Goal: Task Accomplishment & Management: Manage account settings

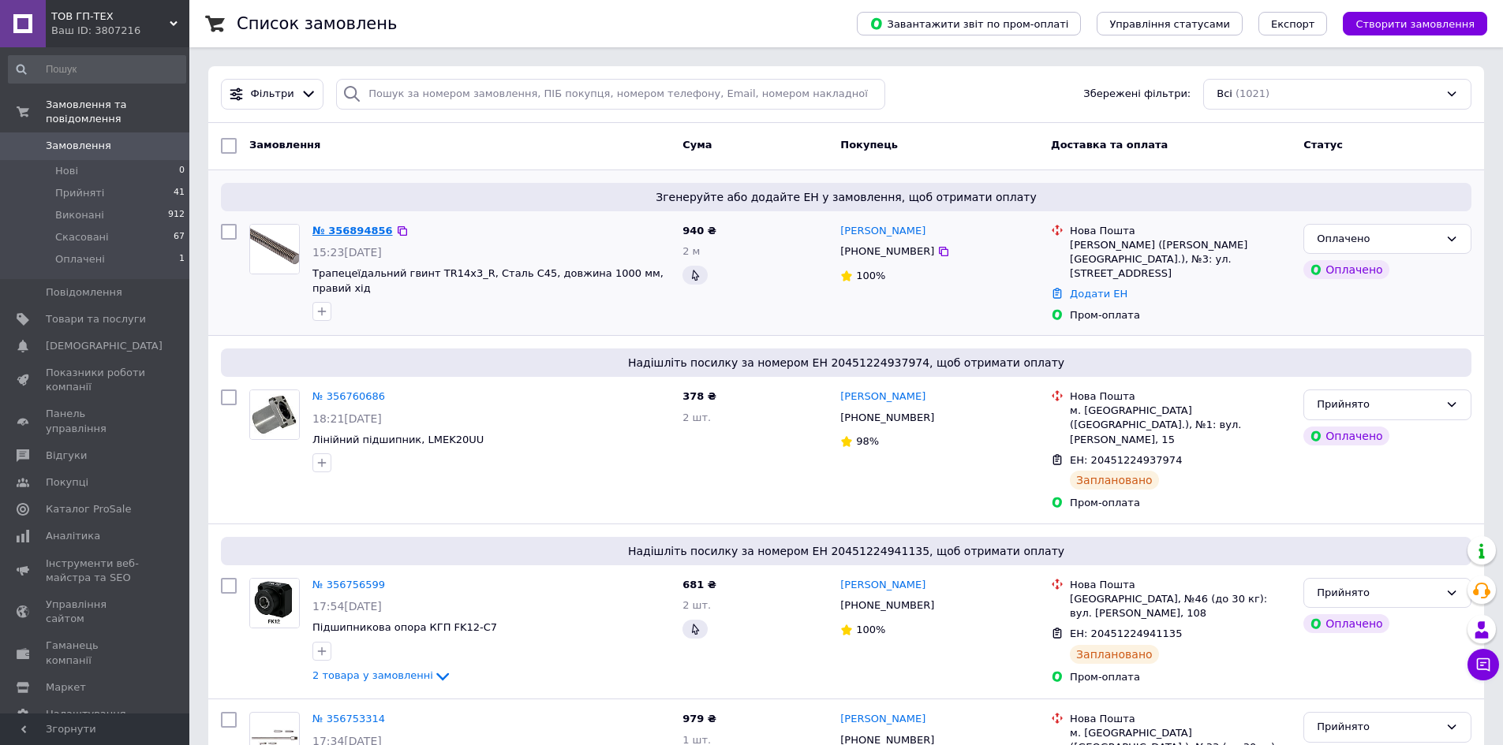
click at [366, 228] on link "№ 356894856" at bounding box center [352, 231] width 80 height 12
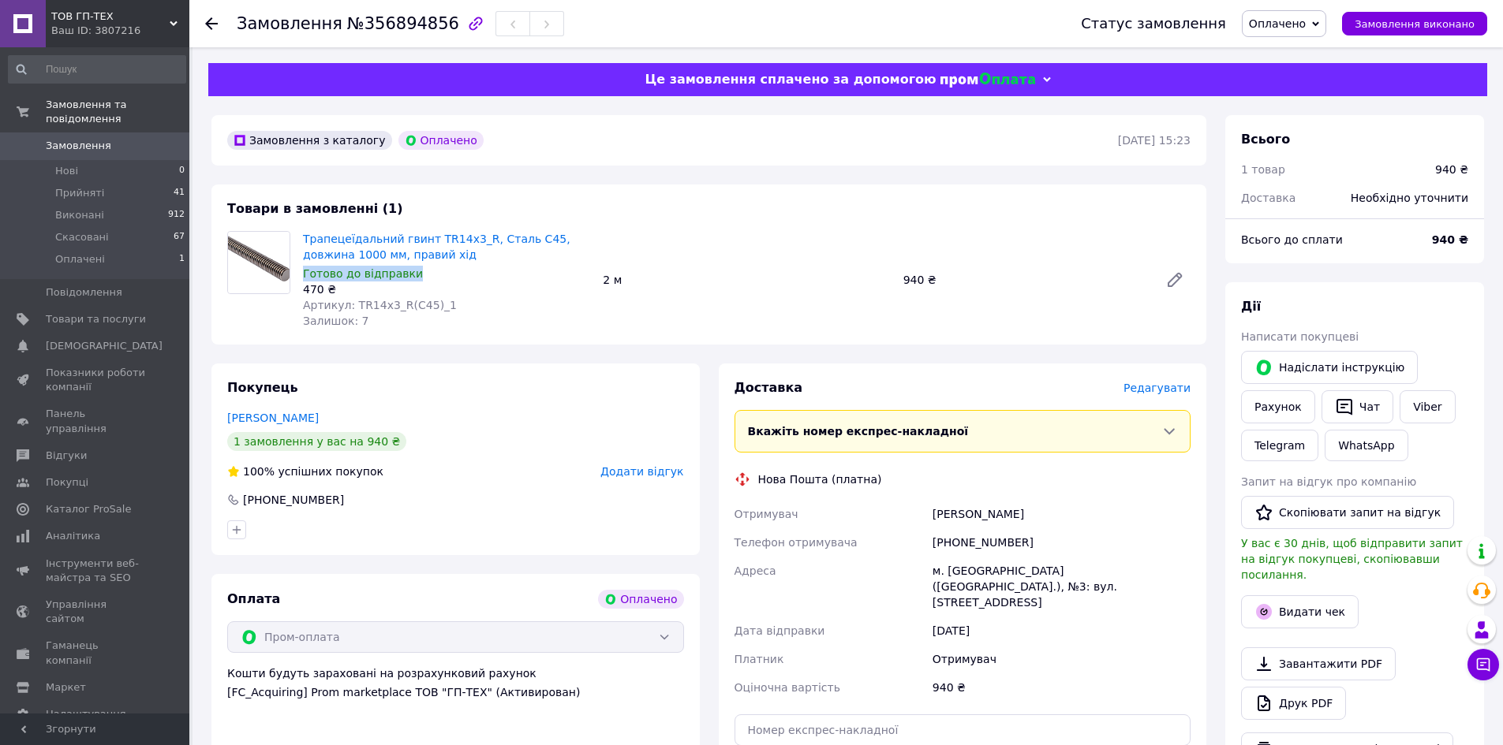
drag, startPoint x: 411, startPoint y: 272, endPoint x: 304, endPoint y: 278, distance: 107.5
click at [304, 278] on div "Готово до відправки" at bounding box center [446, 274] width 287 height 16
click at [308, 278] on span "Готово до відправки" at bounding box center [363, 273] width 120 height 13
click at [126, 139] on span "Замовлення" at bounding box center [96, 146] width 100 height 14
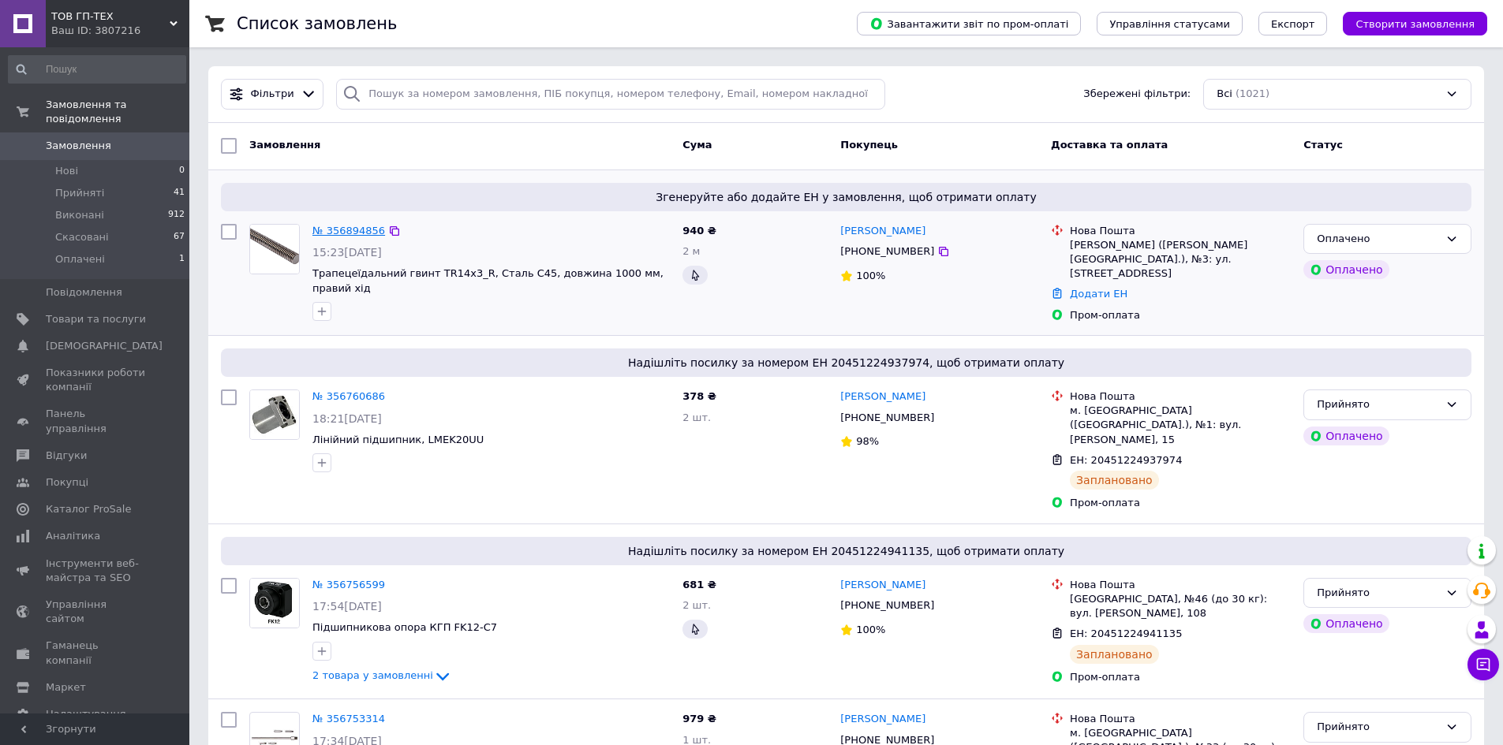
click at [364, 231] on link "№ 356894856" at bounding box center [348, 231] width 73 height 12
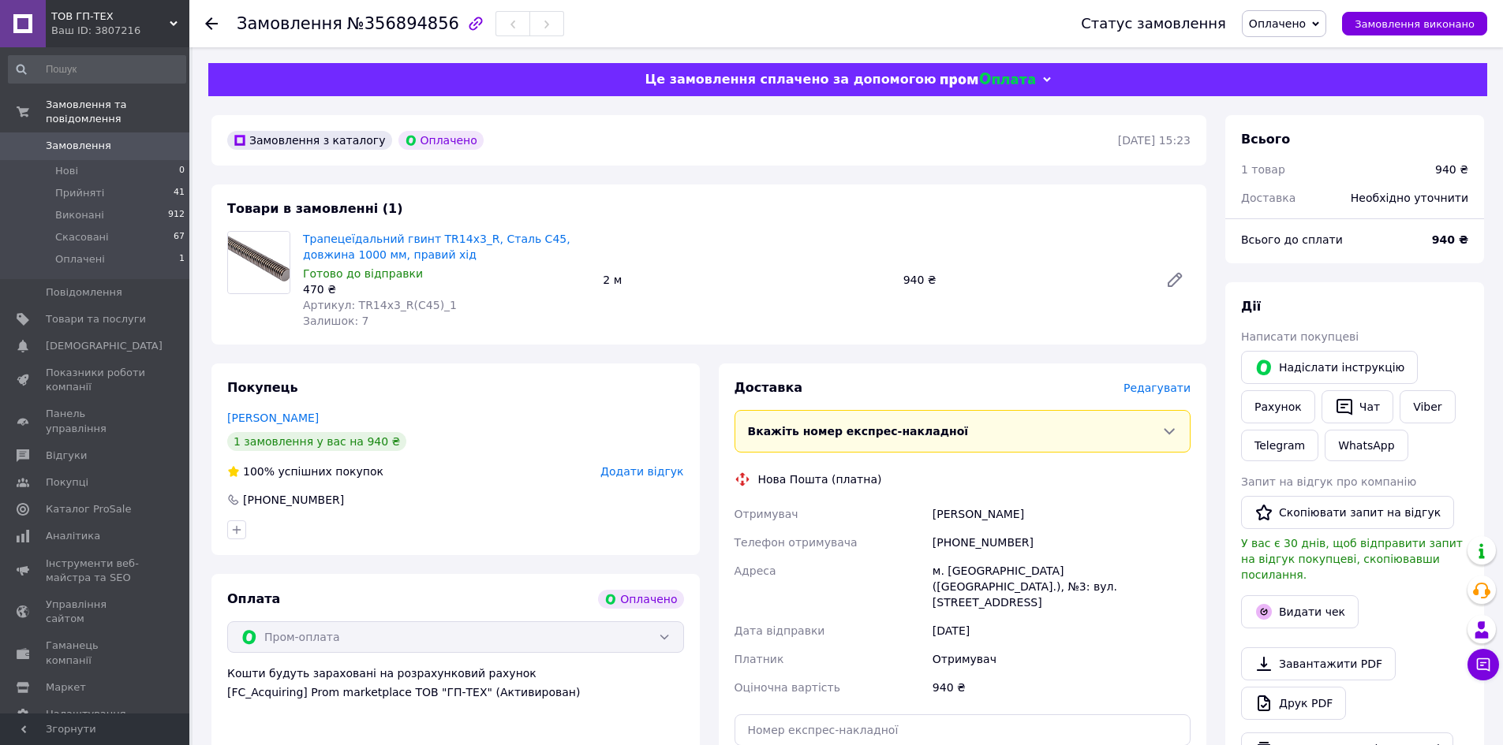
click at [88, 139] on span "Замовлення" at bounding box center [78, 146] width 65 height 14
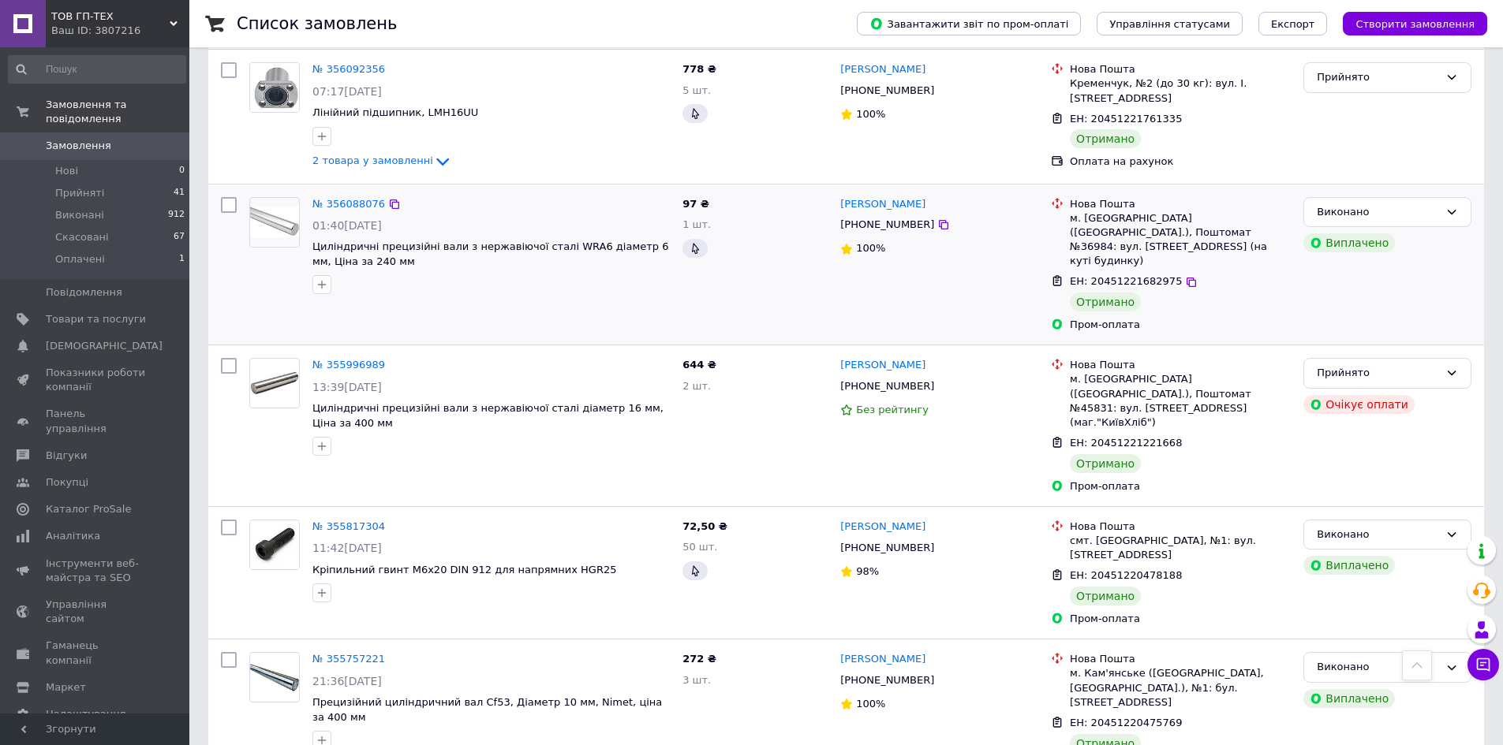
scroll to position [2273, 0]
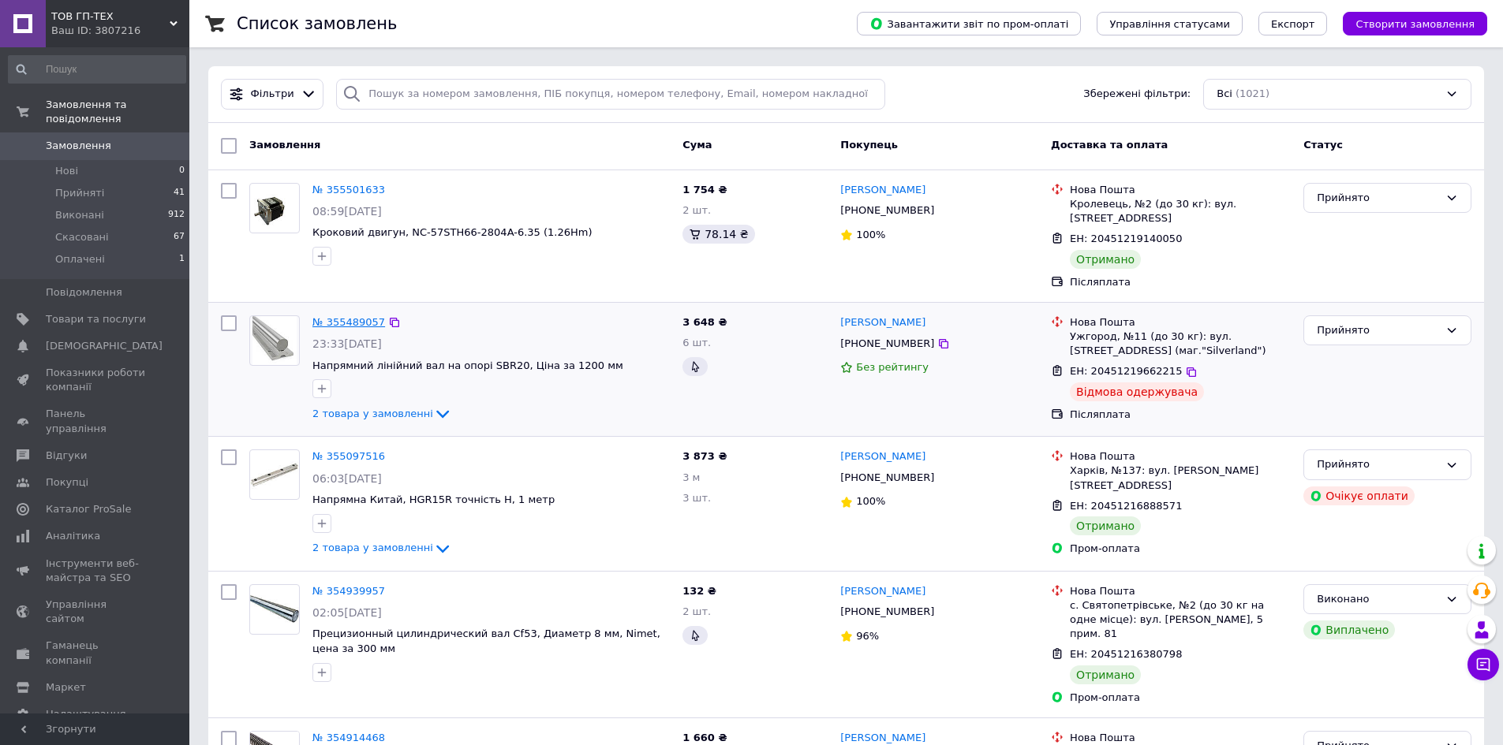
click at [337, 320] on link "№ 355489057" at bounding box center [348, 322] width 73 height 12
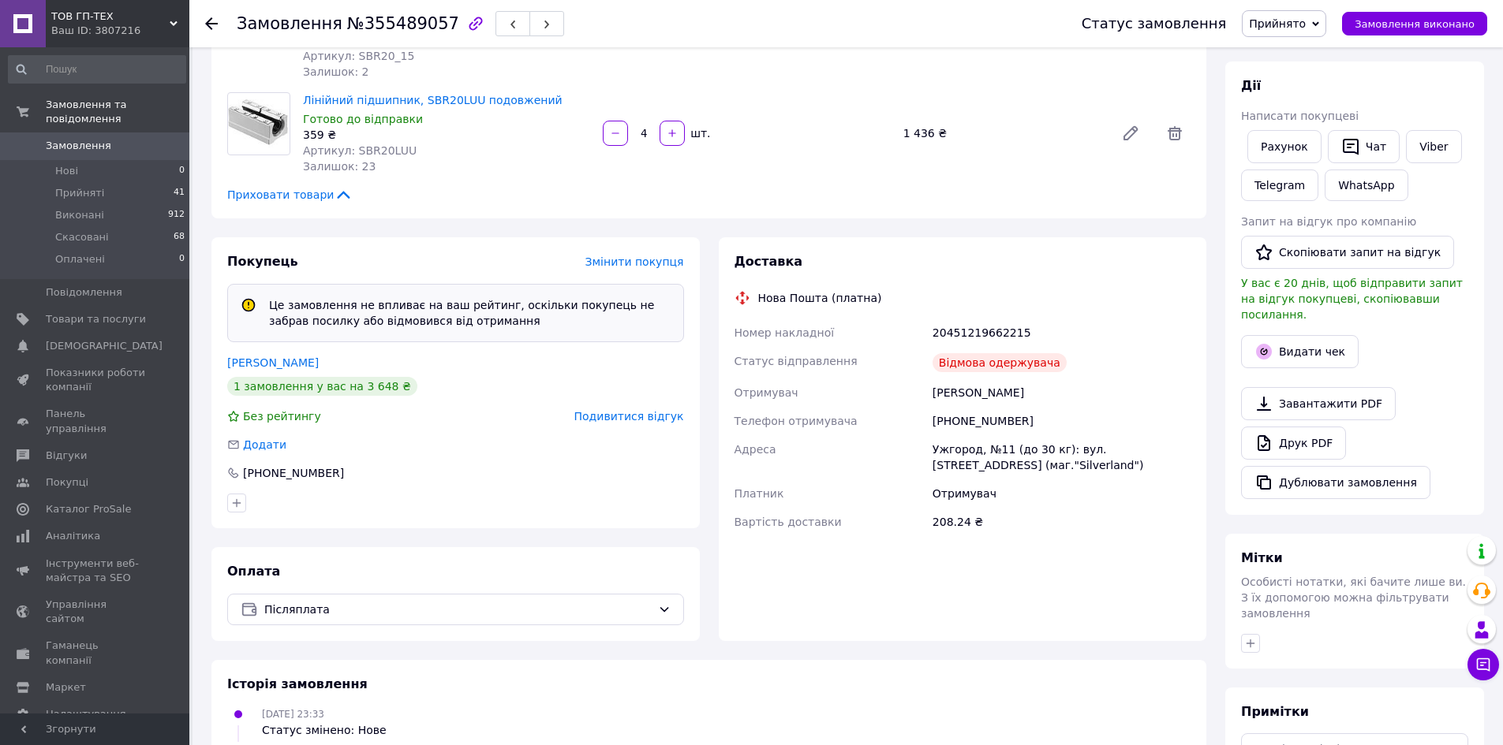
scroll to position [237, 0]
click at [273, 362] on link "[PERSON_NAME]" at bounding box center [273, 361] width 92 height 13
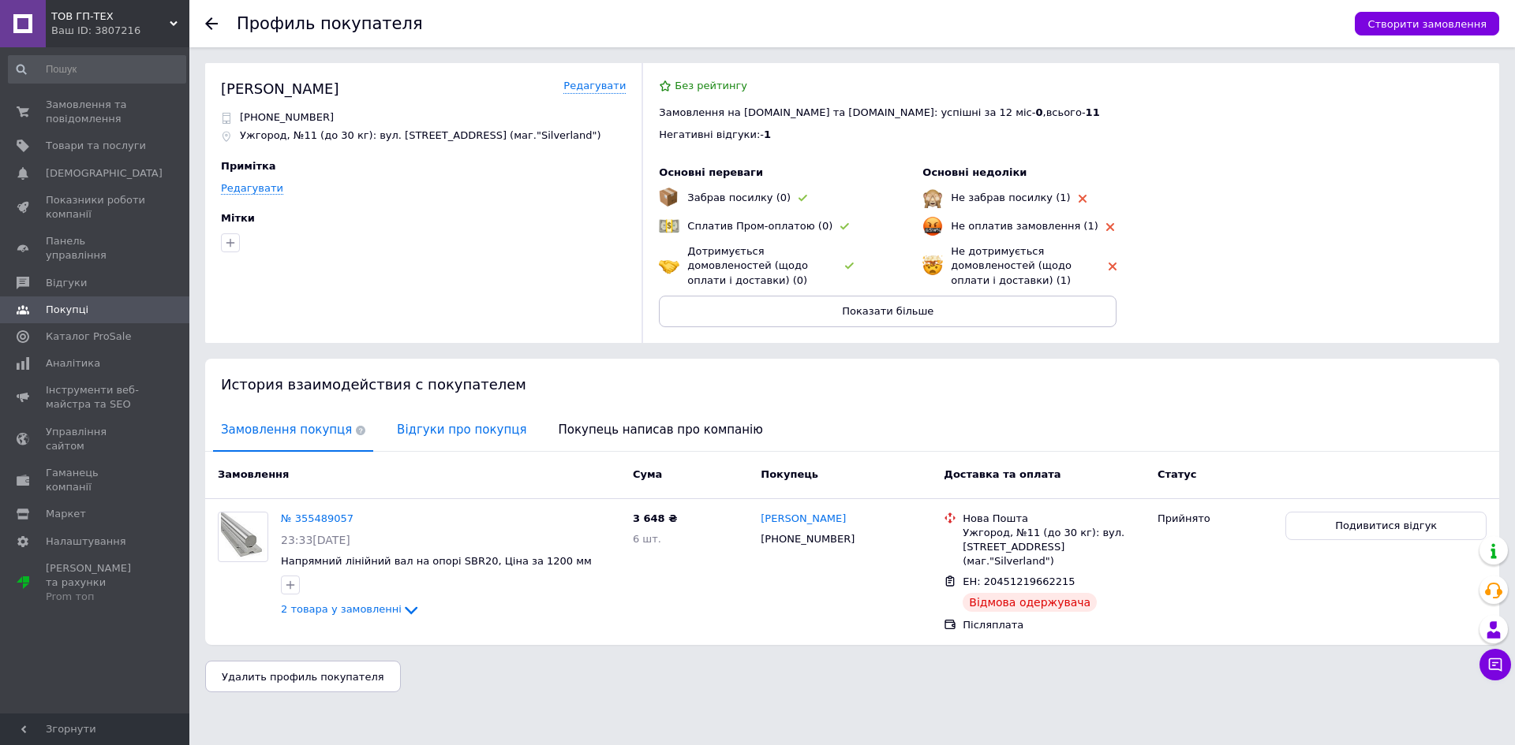
click at [438, 433] on span "Відгуки про покупця" at bounding box center [461, 430] width 145 height 40
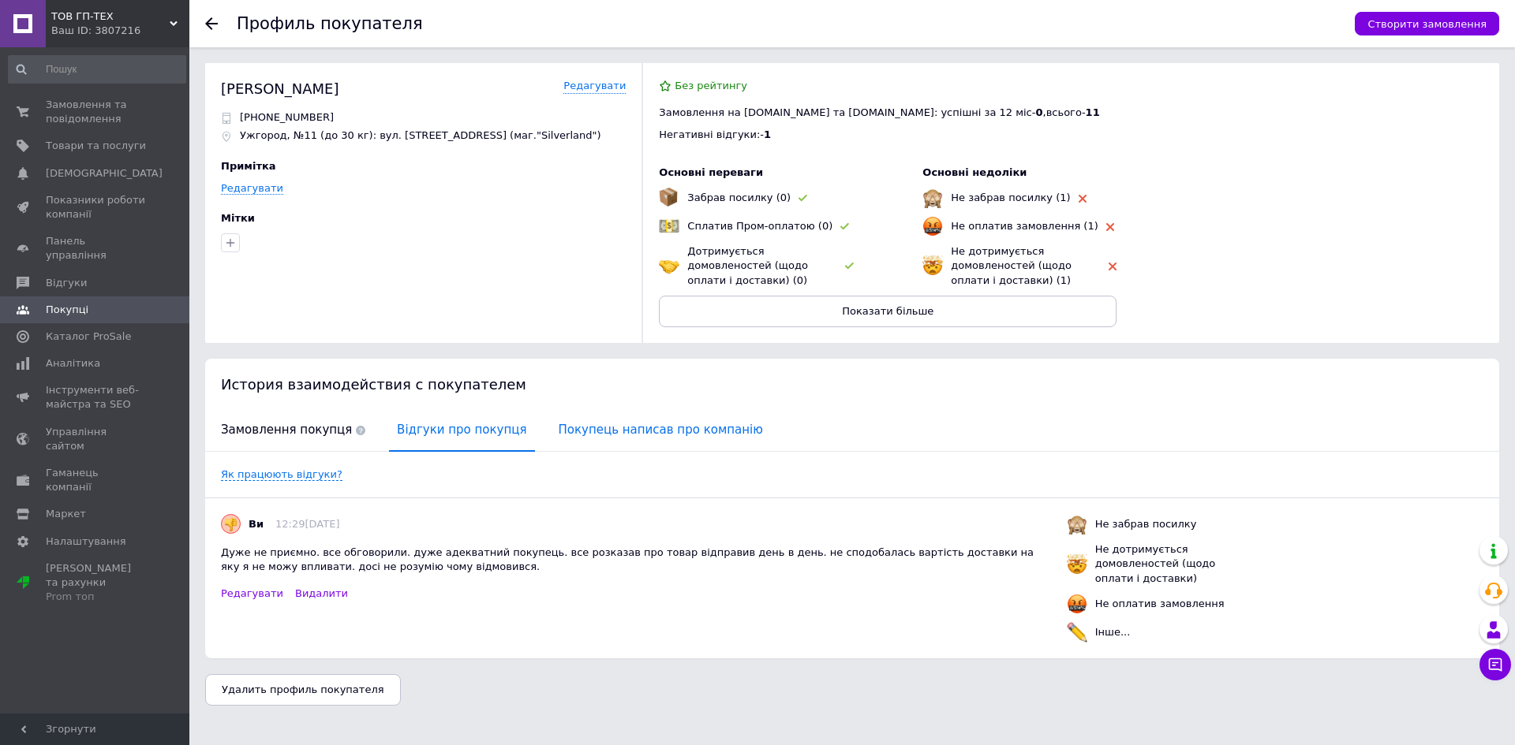
click at [554, 439] on span "Покупець написав про компанію" at bounding box center [661, 430] width 220 height 40
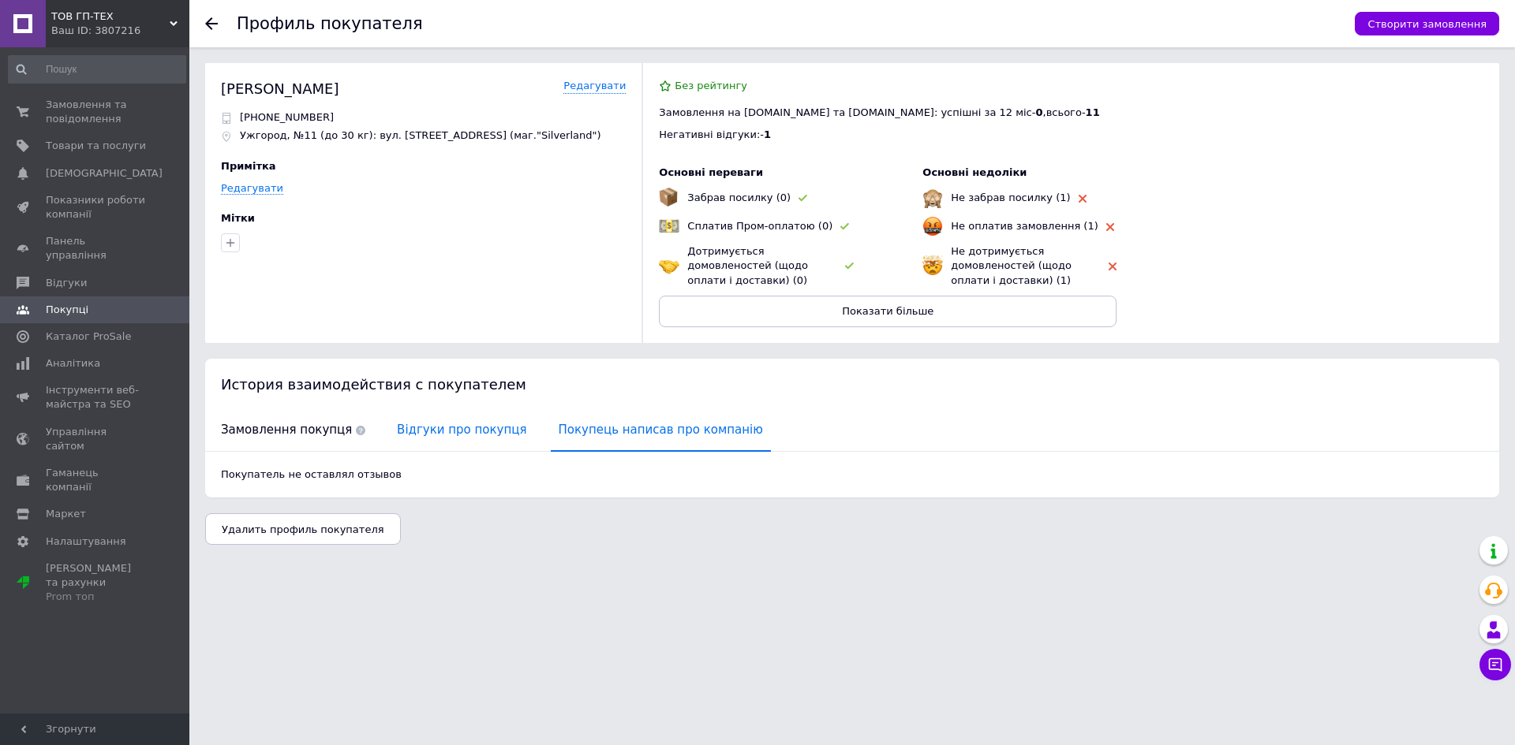
click at [463, 443] on span "Відгуки про покупця" at bounding box center [461, 430] width 145 height 40
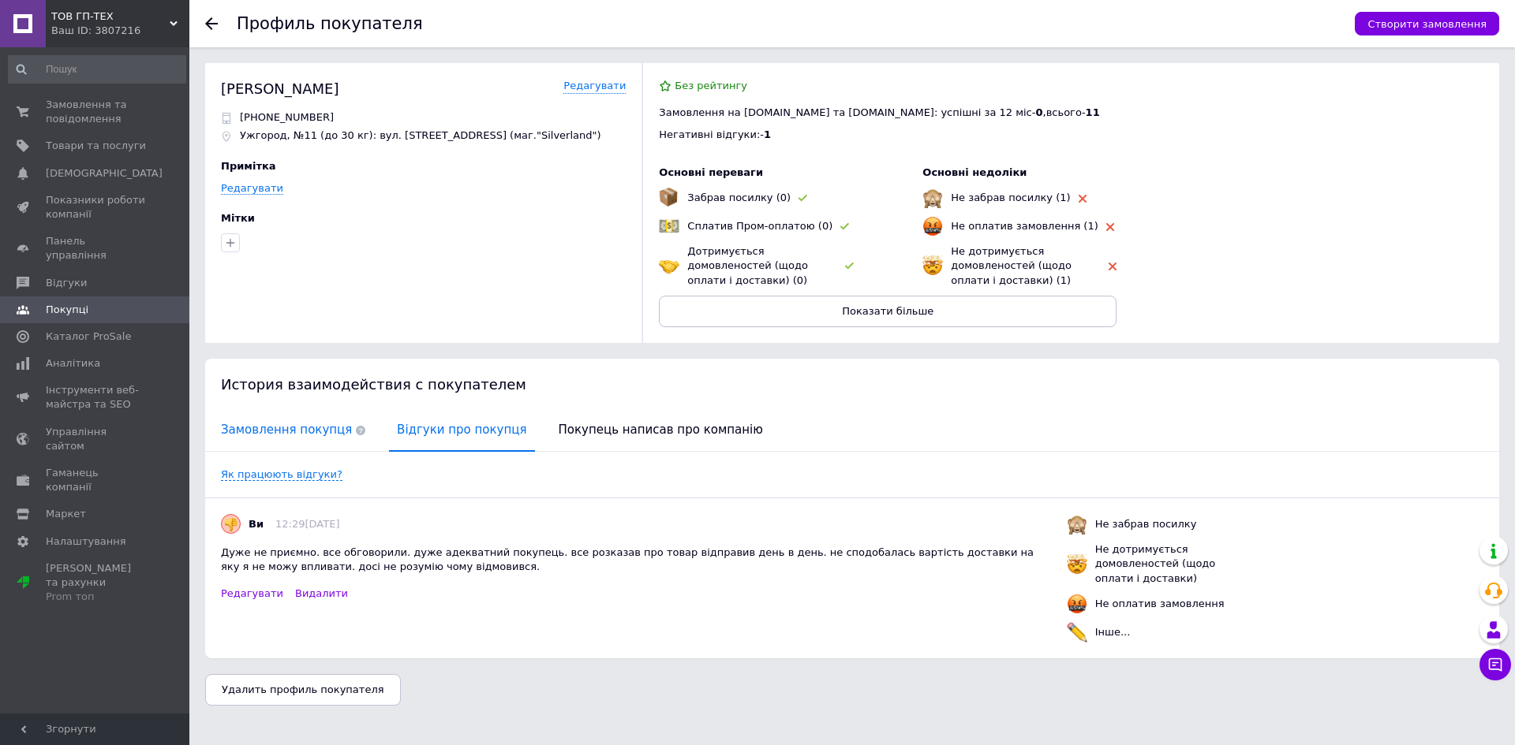
click at [317, 446] on span "Замовлення покупця" at bounding box center [293, 430] width 160 height 40
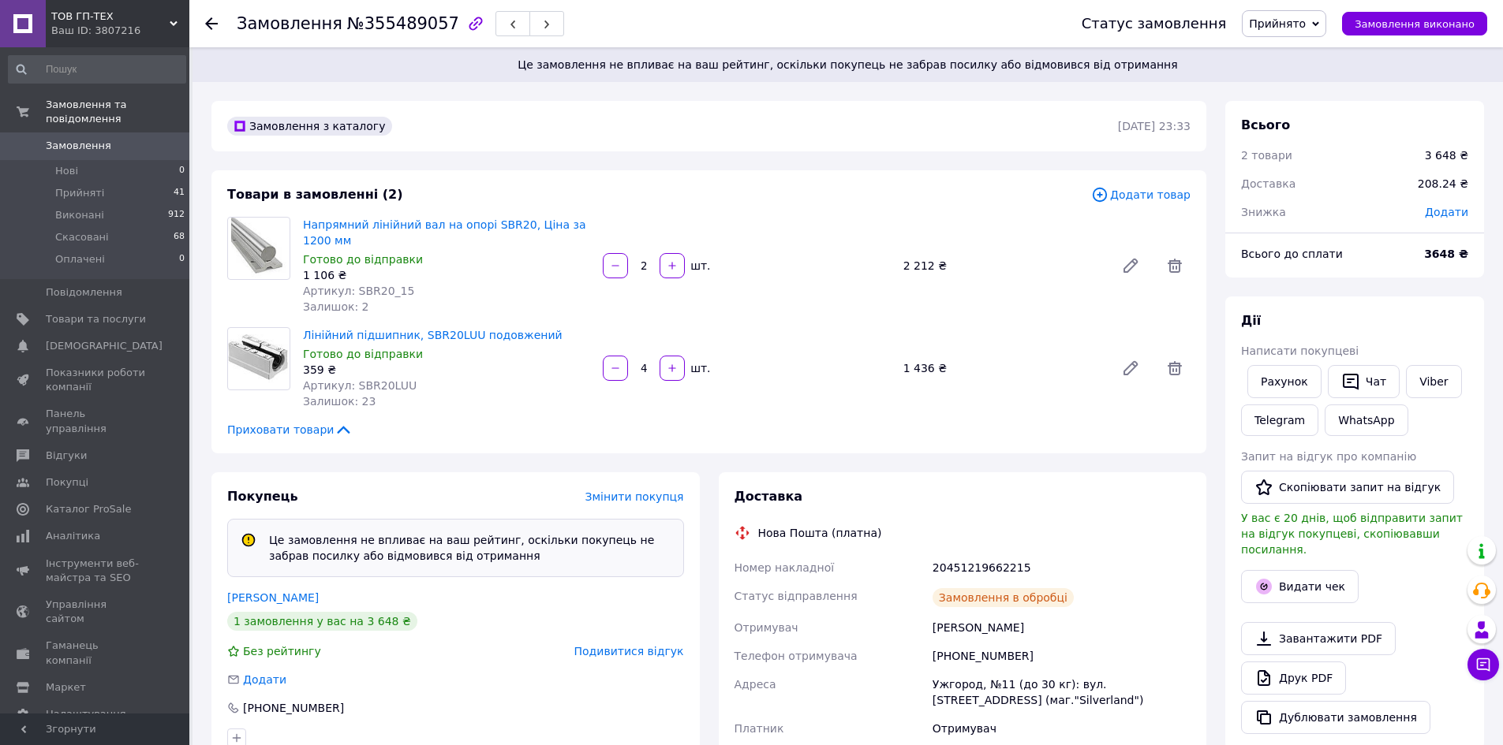
click at [141, 139] on span "Замовлення" at bounding box center [96, 146] width 100 height 14
